Goal: Register for event/course

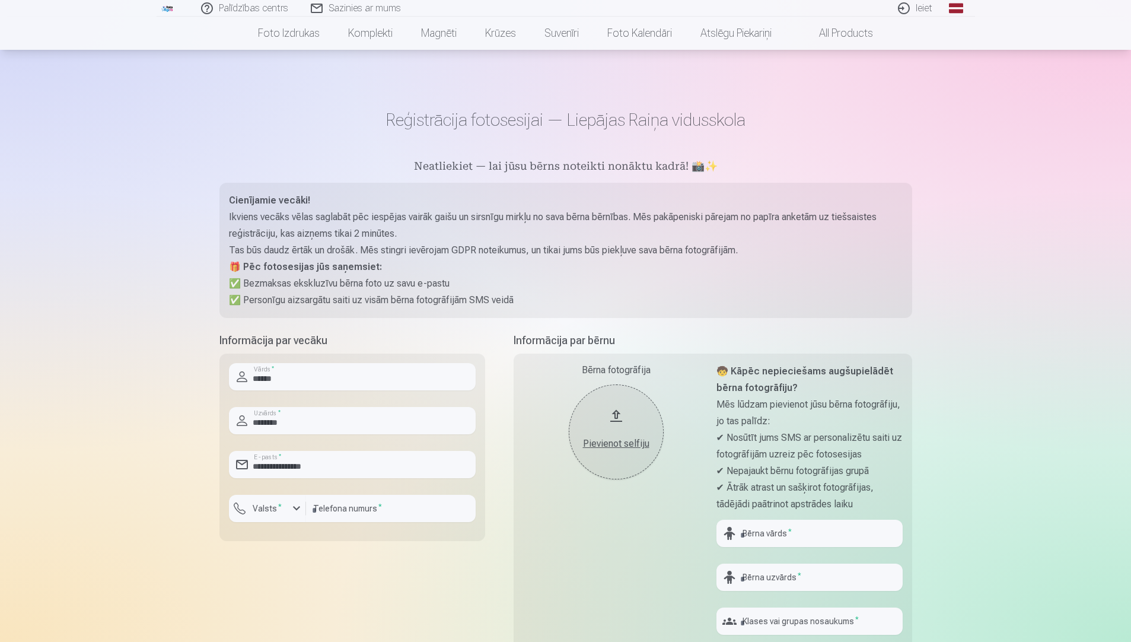
scroll to position [158, 0]
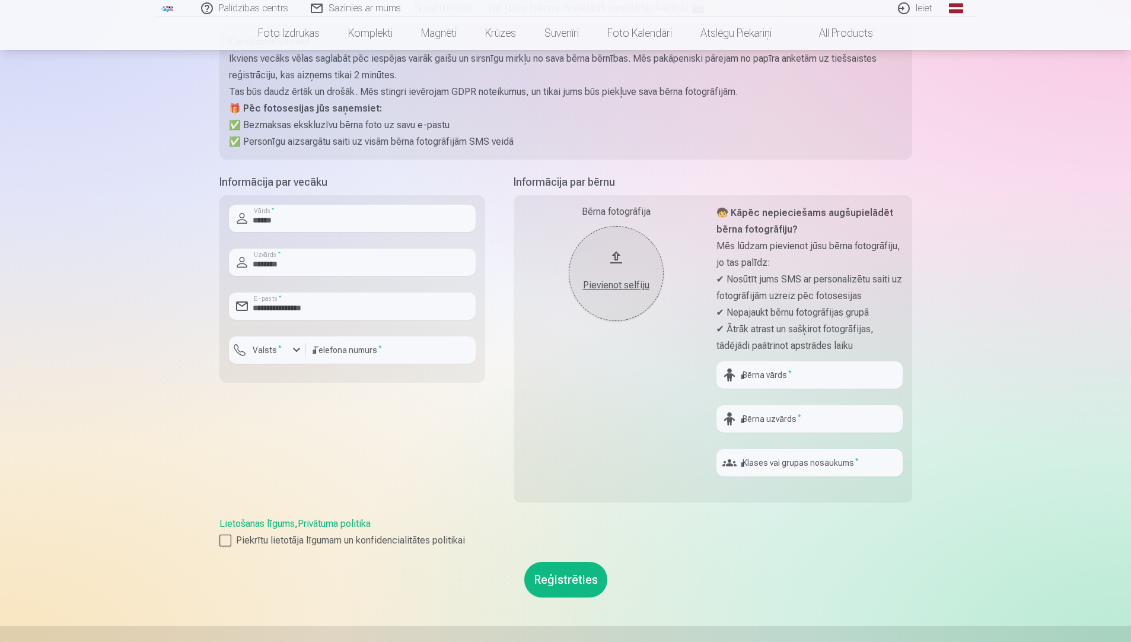
click at [266, 71] on p "Ikviens vecāks vēlas saglabāt pēc iespējas vairāk gaišu un sirsnīgu mirkļu no s…" at bounding box center [566, 66] width 674 height 33
click at [778, 523] on div "Lietošanas līgums , Privātuma politika Piekrītu lietotāja līgumam un konfidenci…" at bounding box center [565, 532] width 693 height 31
click at [629, 255] on button "Pievienot selfiju" at bounding box center [616, 273] width 95 height 95
click at [781, 373] on input "text" at bounding box center [810, 374] width 186 height 27
type input "******"
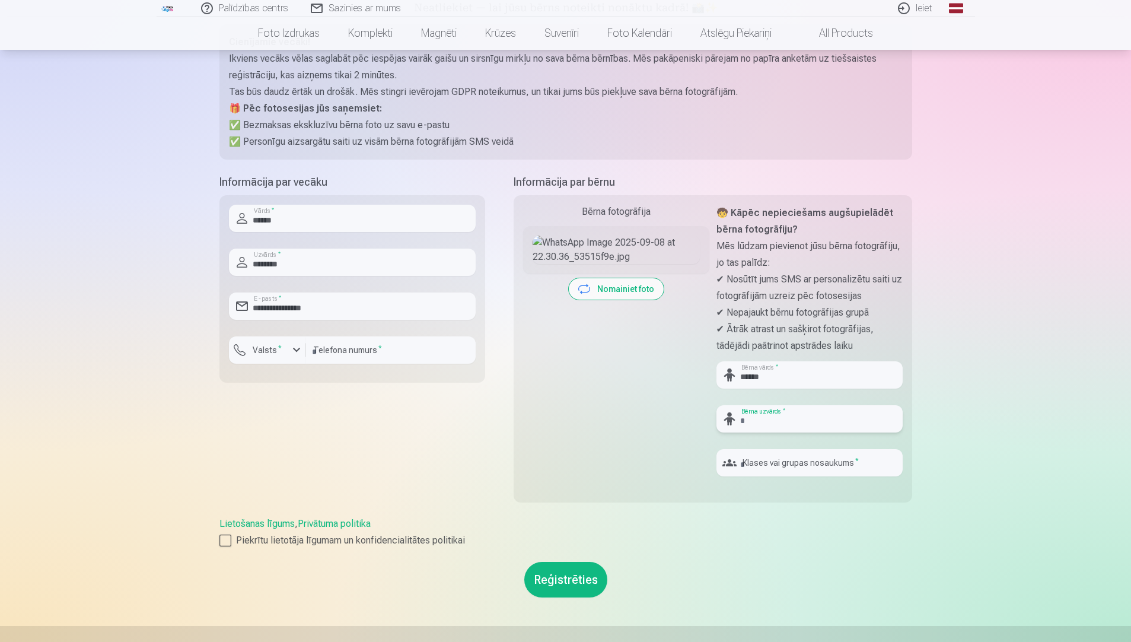
click at [766, 415] on input "text" at bounding box center [810, 418] width 186 height 27
type input "*******"
click at [756, 464] on input "text" at bounding box center [810, 462] width 186 height 27
click at [865, 513] on div "Informācija par bērnu Bērna fotogrāfija Pievienot selfiju Nomainiet foto 🧒 Kāpē…" at bounding box center [713, 345] width 399 height 343
click at [746, 464] on input "***" at bounding box center [810, 462] width 186 height 27
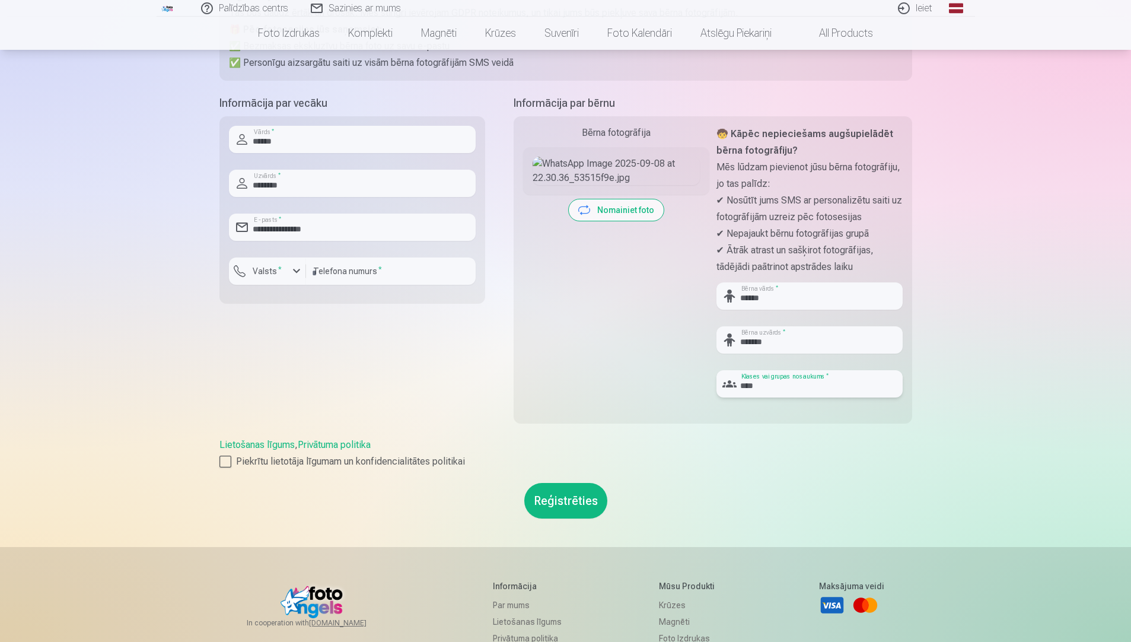
scroll to position [316, 0]
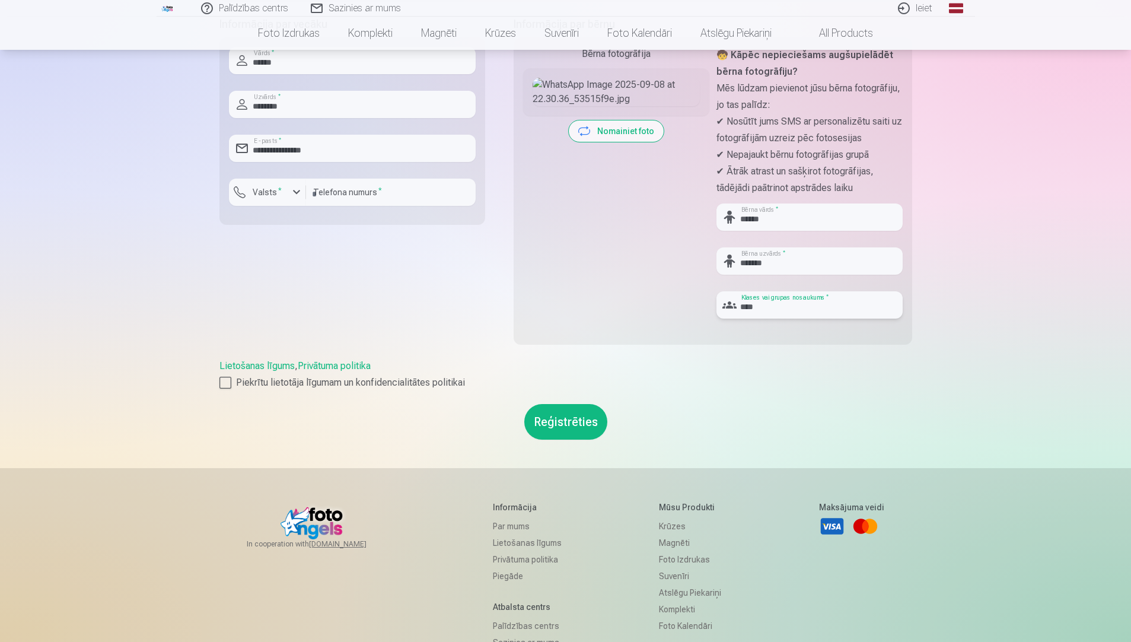
type input "****"
click at [558, 416] on button "Reģistrēties" at bounding box center [565, 422] width 83 height 36
click at [561, 419] on button "Reģistrēties" at bounding box center [565, 422] width 83 height 36
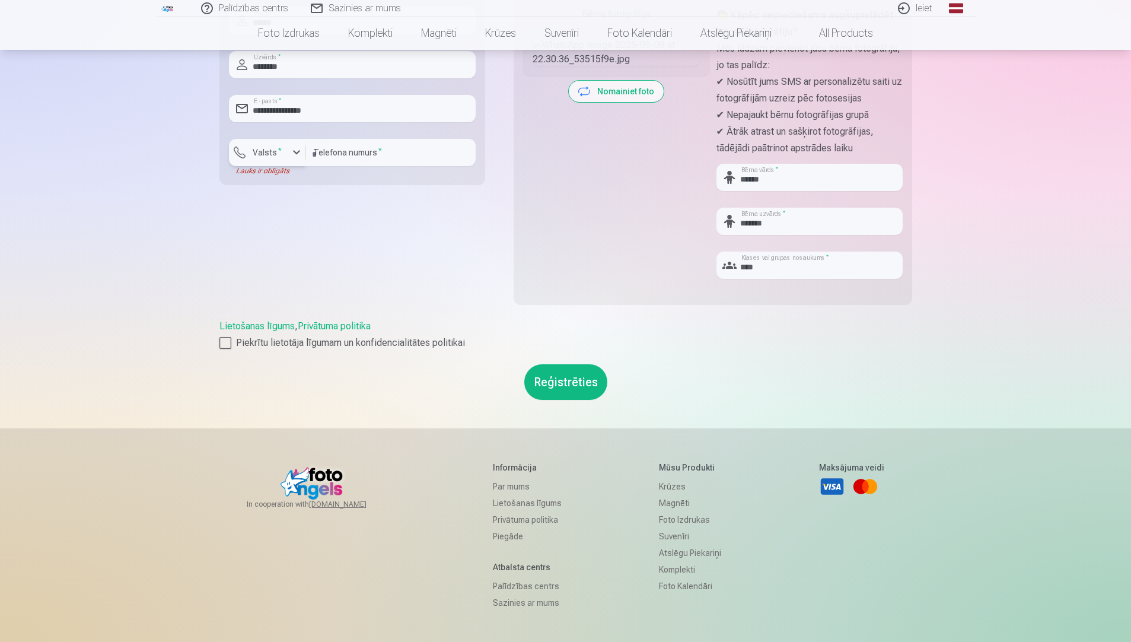
click at [296, 153] on div "button" at bounding box center [296, 152] width 14 height 14
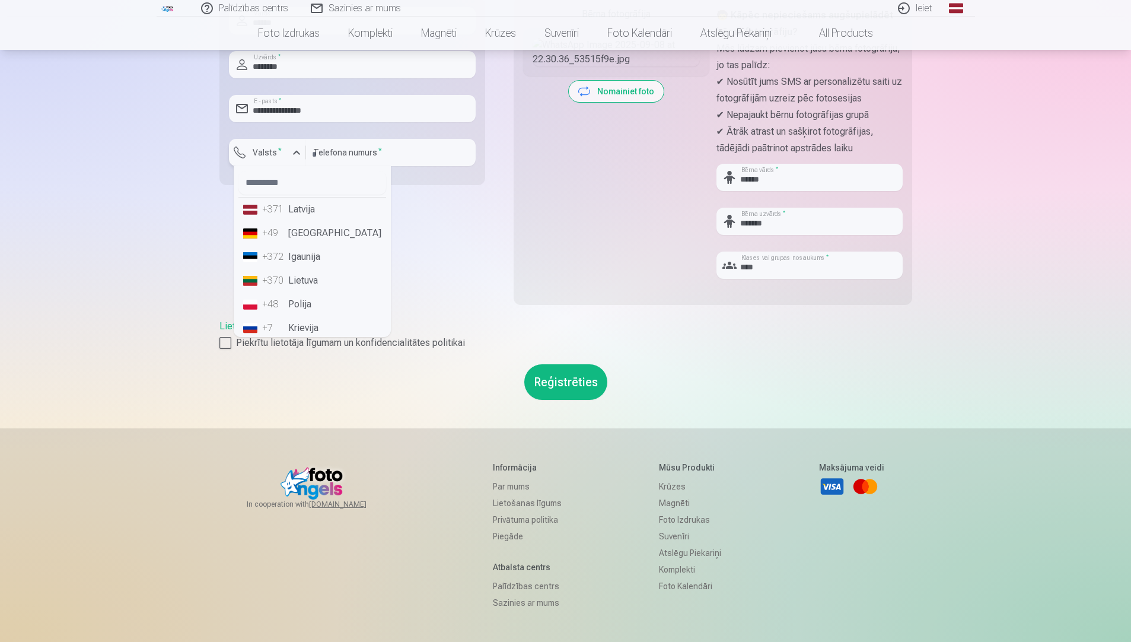
click at [296, 153] on div "button" at bounding box center [296, 152] width 14 height 14
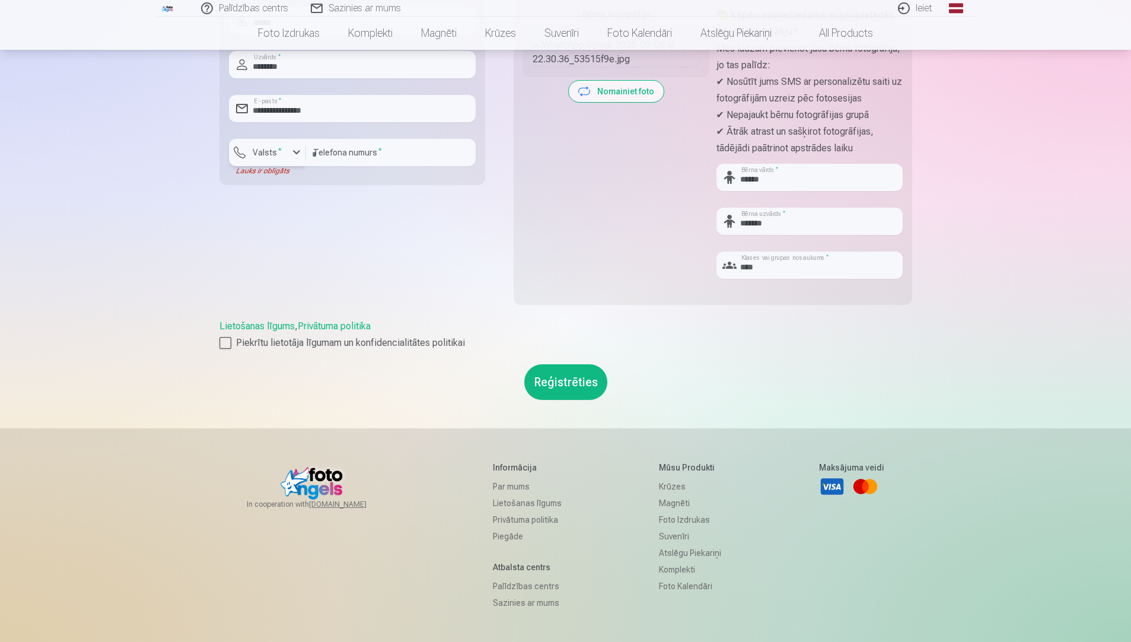
click at [296, 153] on div "button" at bounding box center [296, 152] width 14 height 14
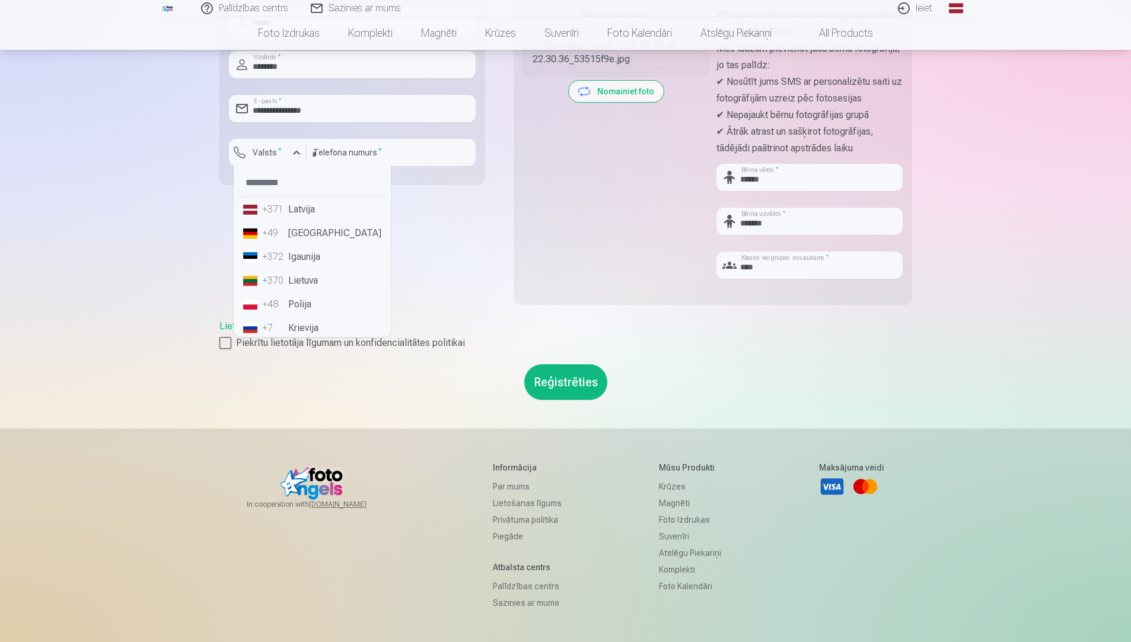
click at [301, 208] on li "+371 Latvija" at bounding box center [312, 210] width 148 height 24
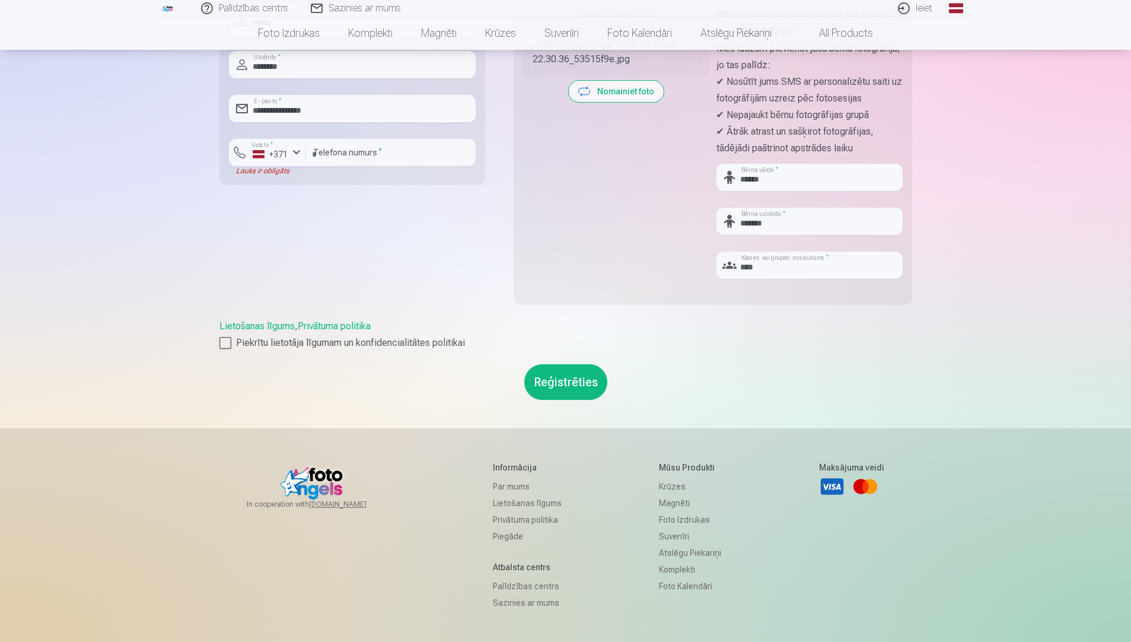
click at [555, 381] on button "Reģistrēties" at bounding box center [565, 382] width 83 height 36
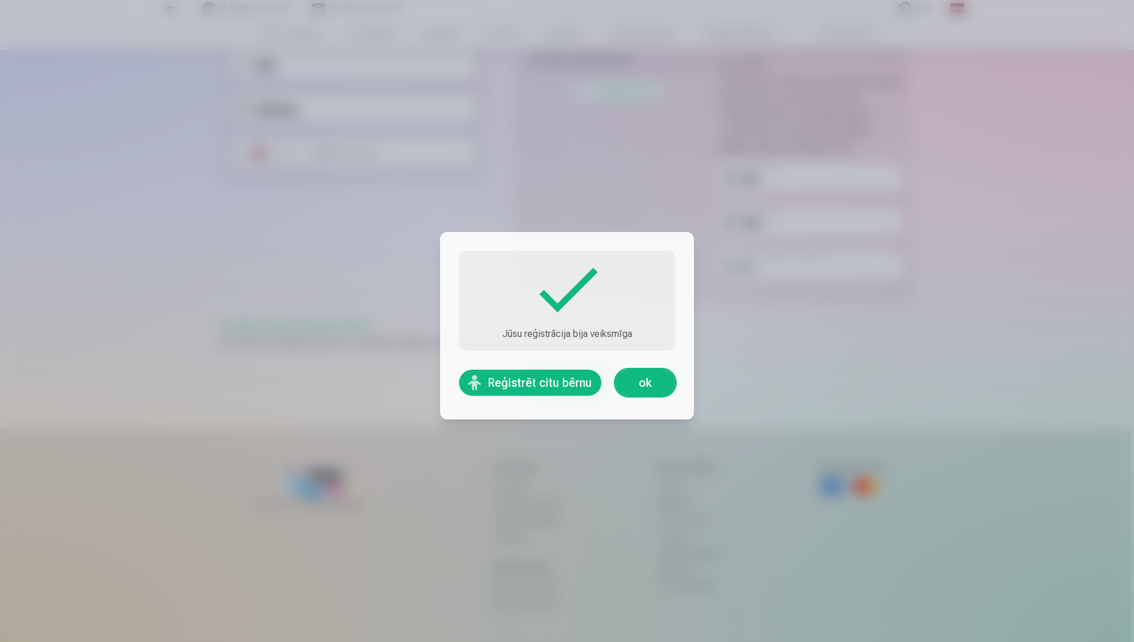
click at [638, 381] on link "ok" at bounding box center [645, 383] width 59 height 26
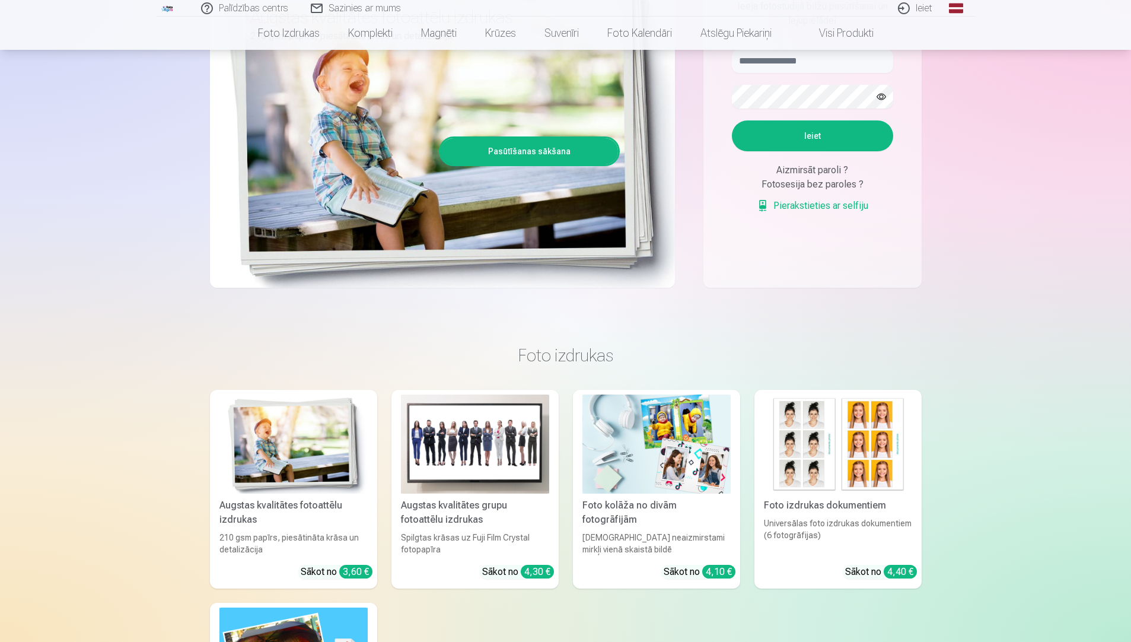
scroll to position [316, 0]
